Goal: Use online tool/utility

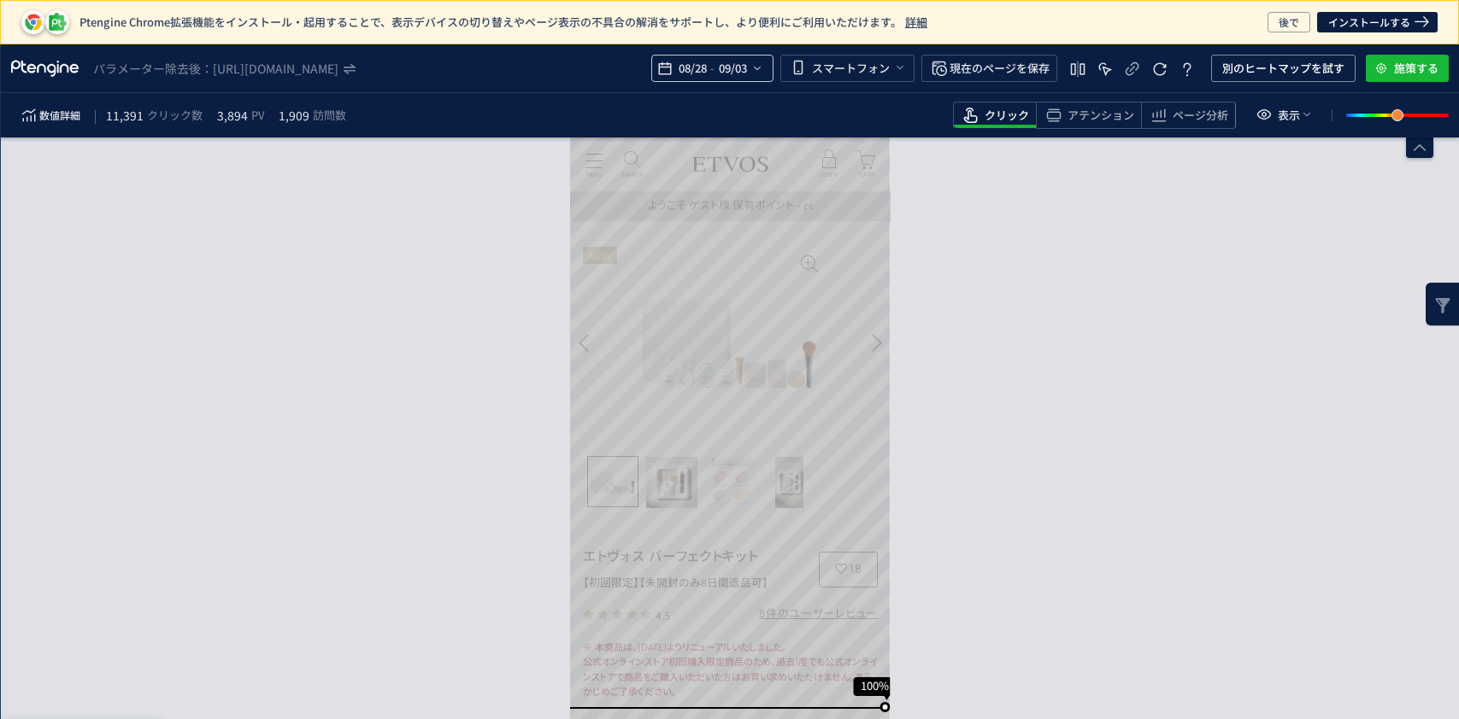
click at [727, 61] on span "09/03" at bounding box center [731, 68] width 35 height 34
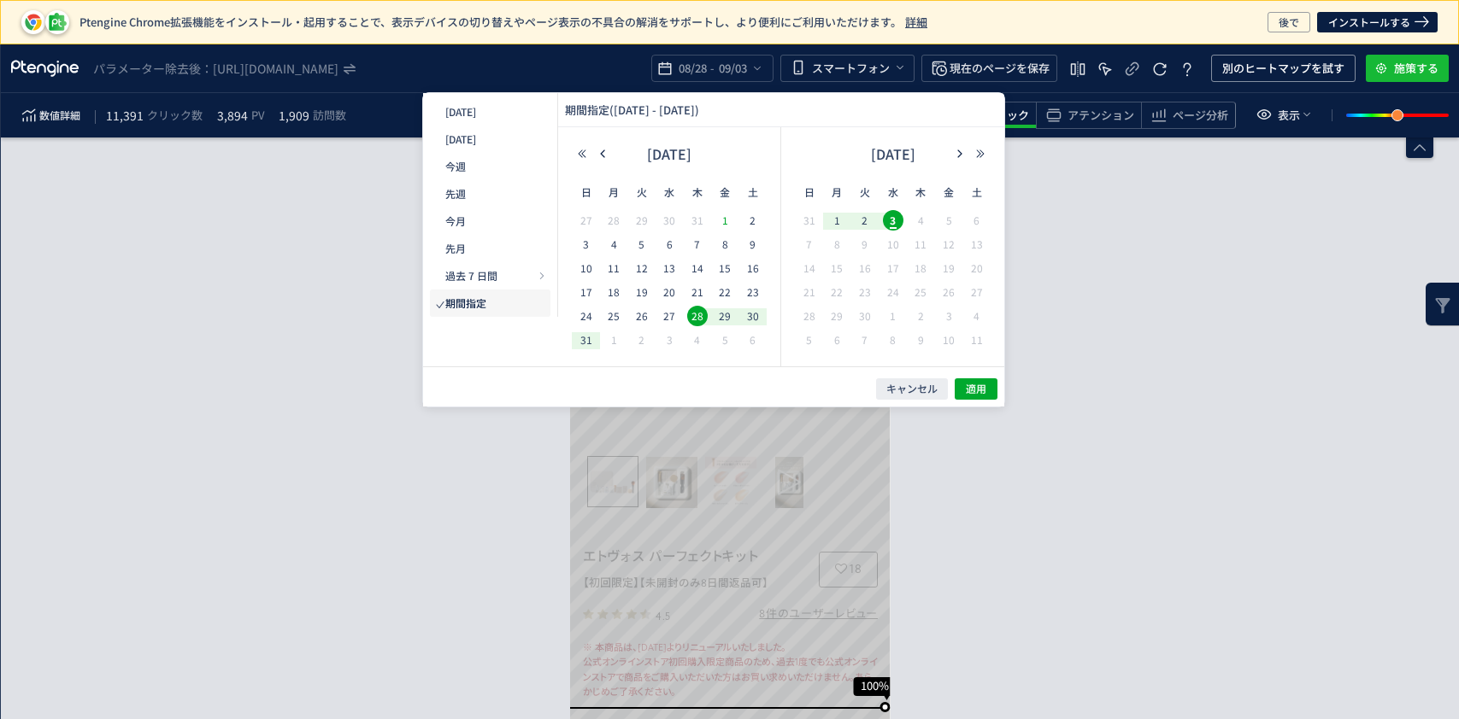
click at [731, 219] on span "1" at bounding box center [724, 220] width 21 height 21
click at [719, 315] on span "29" at bounding box center [724, 316] width 21 height 21
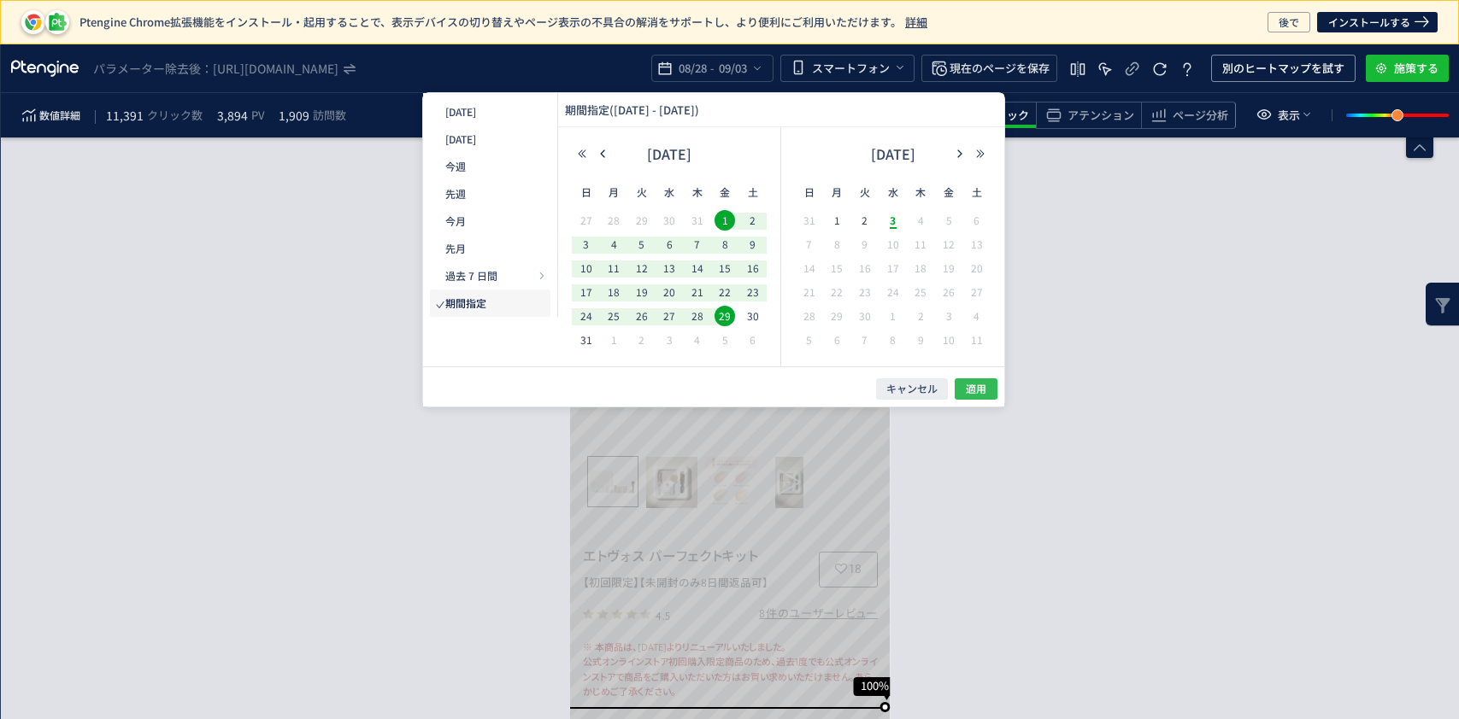
click at [979, 382] on span "適用" at bounding box center [976, 389] width 21 height 15
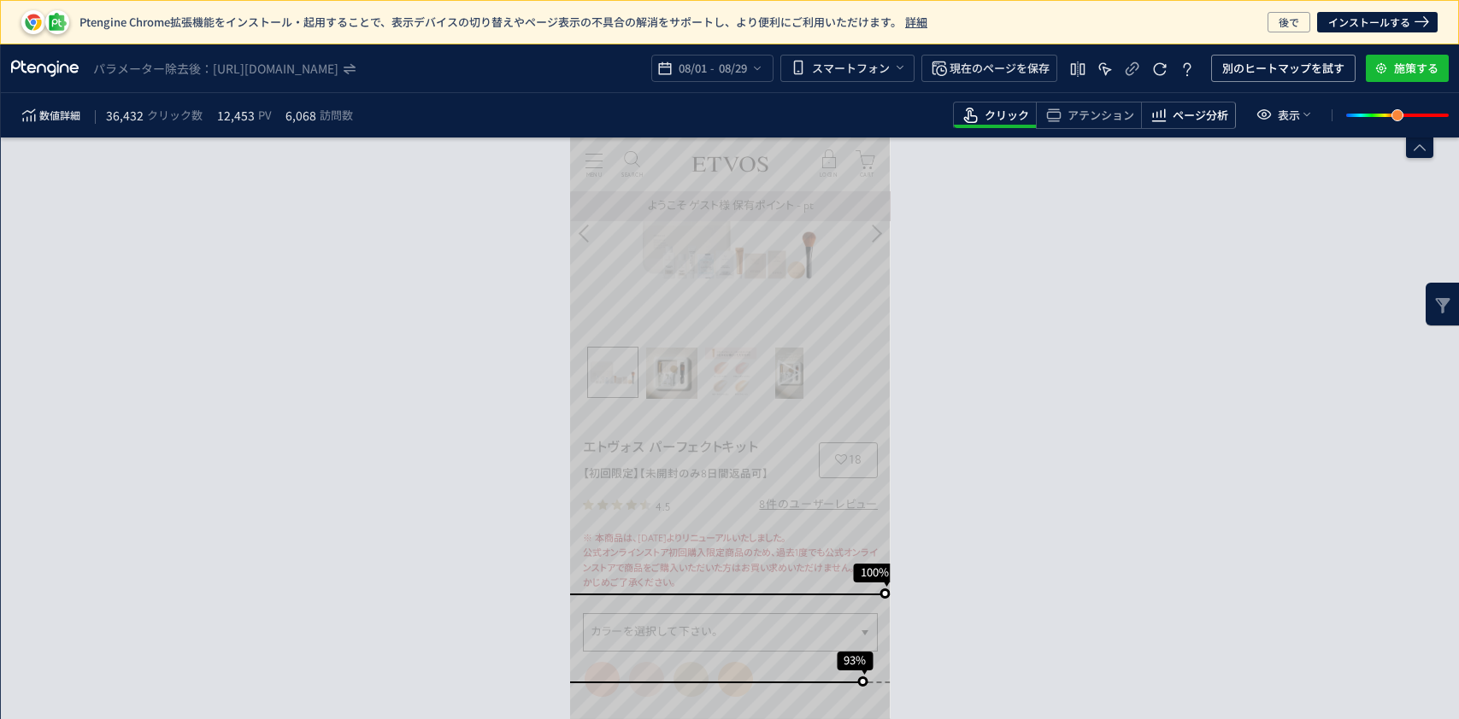
scroll to position [114, 0]
click at [1292, 58] on span "別のヒートマップを試す" at bounding box center [1283, 68] width 122 height 27
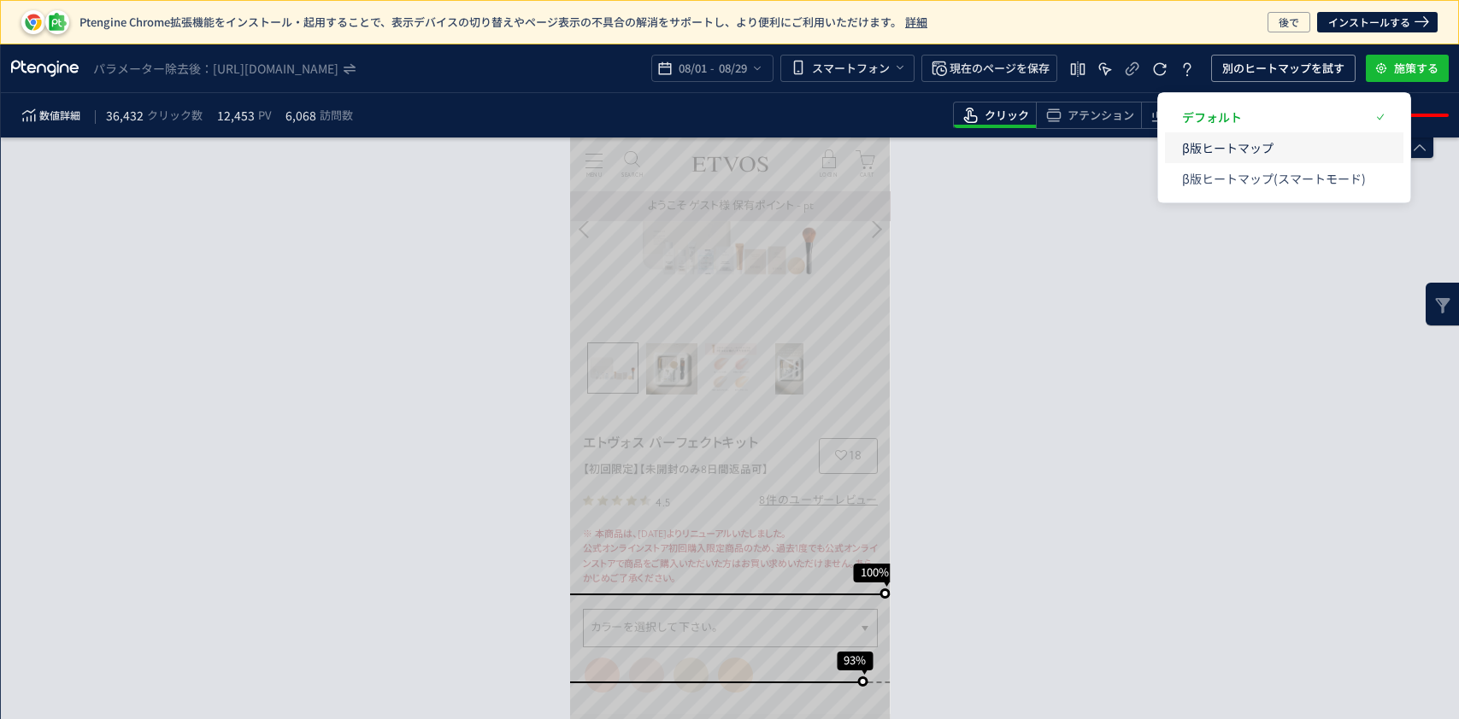
click at [1262, 147] on p "β版ヒートマップ" at bounding box center [1274, 147] width 184 height 31
